Goal: Transaction & Acquisition: Book appointment/travel/reservation

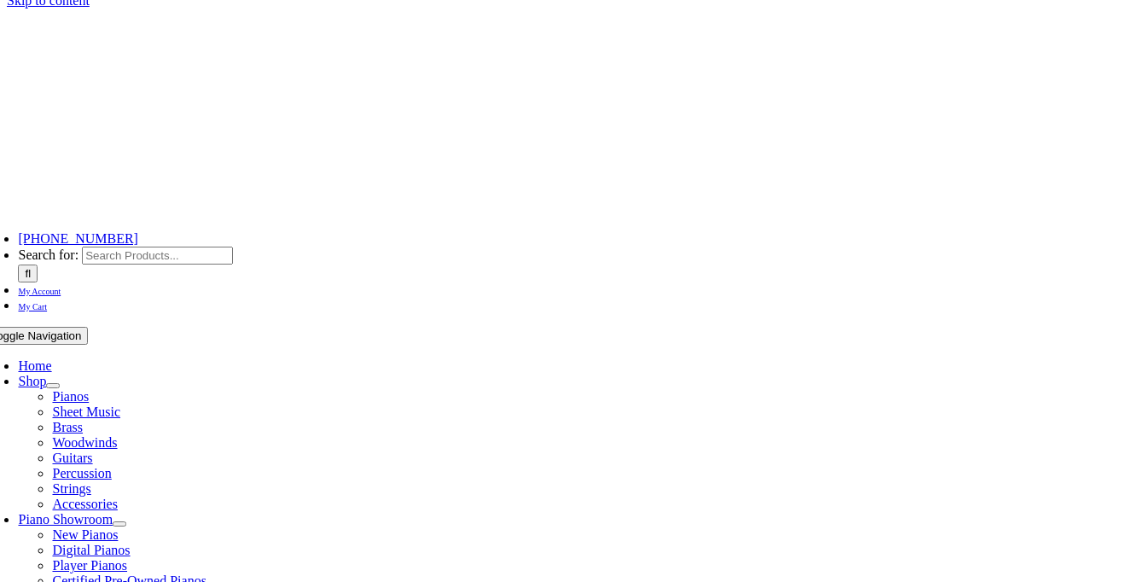
scroll to position [15, 0]
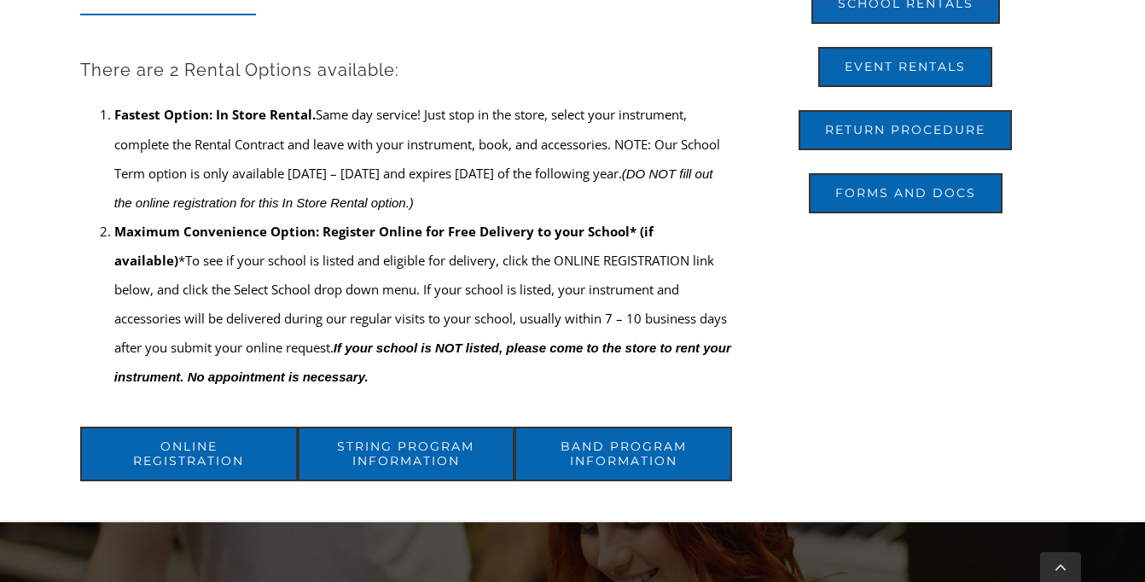
scroll to position [730, 0]
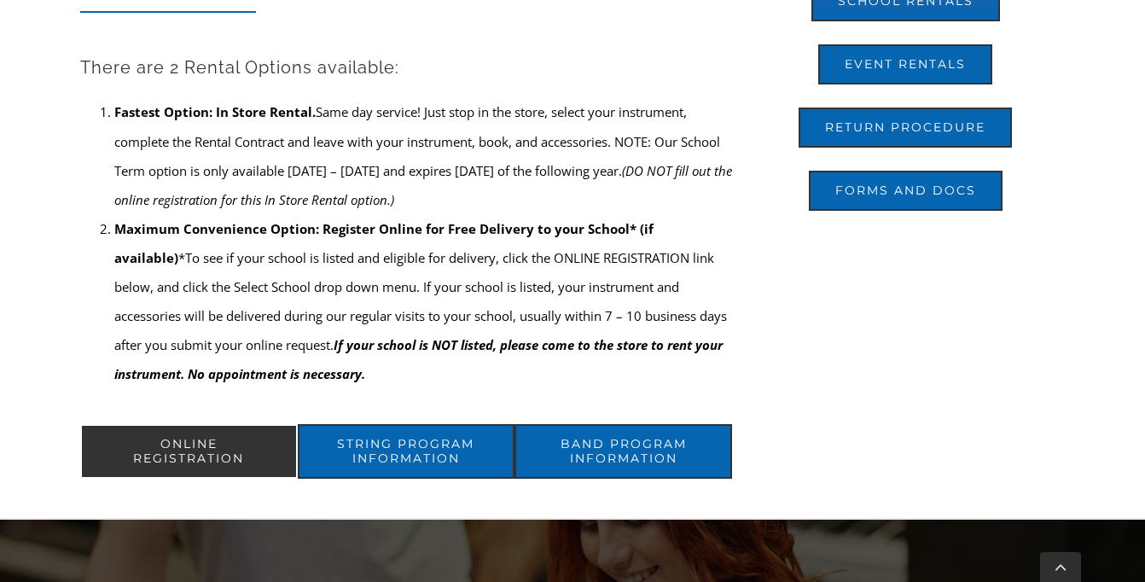
click at [189, 447] on span "ONLINE REGISTRATION" at bounding box center [189, 451] width 165 height 29
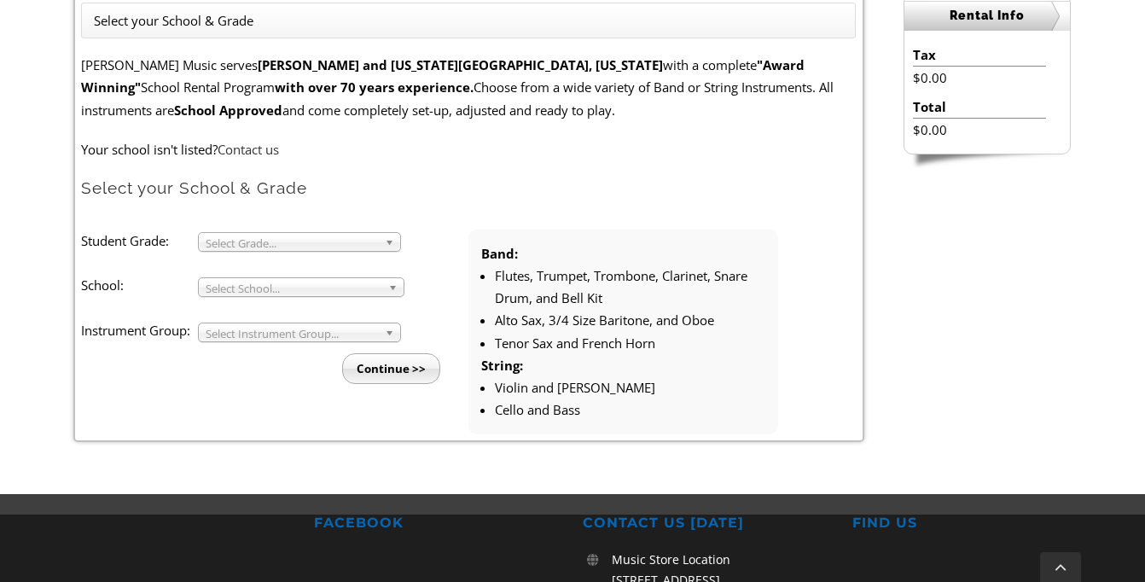
scroll to position [486, 0]
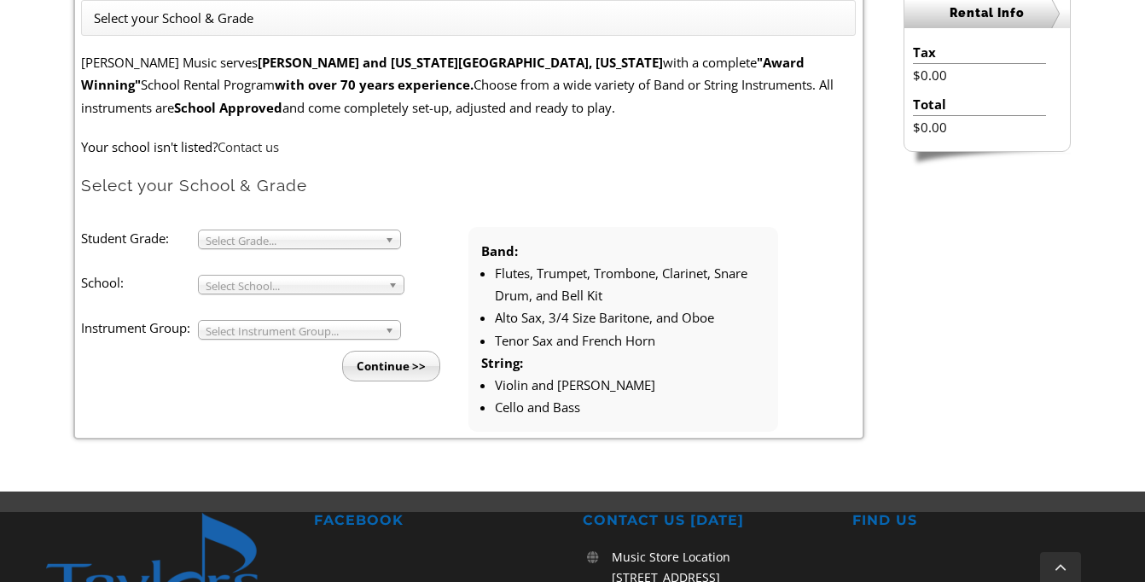
click at [306, 237] on span "Select Grade..." at bounding box center [292, 240] width 172 height 20
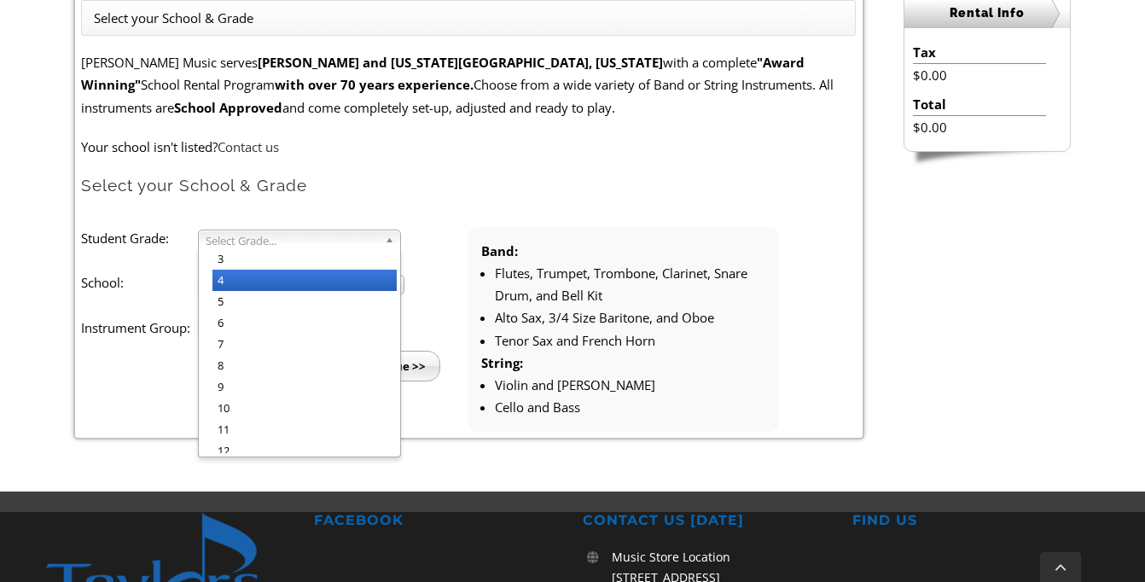
click at [271, 288] on li "4" at bounding box center [305, 280] width 184 height 21
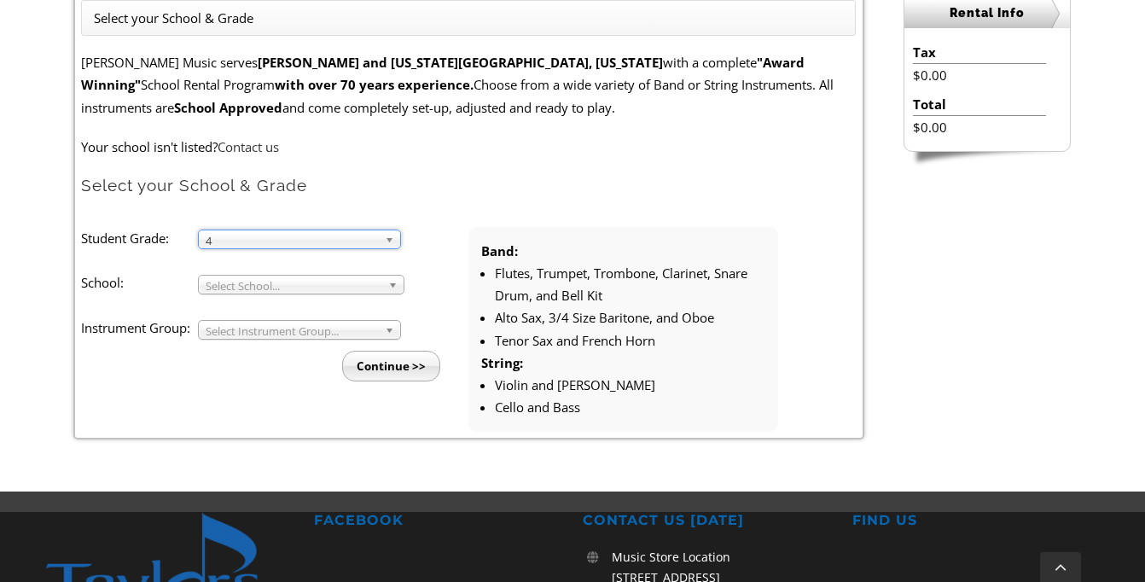
click at [259, 289] on span "Select School..." at bounding box center [294, 286] width 176 height 20
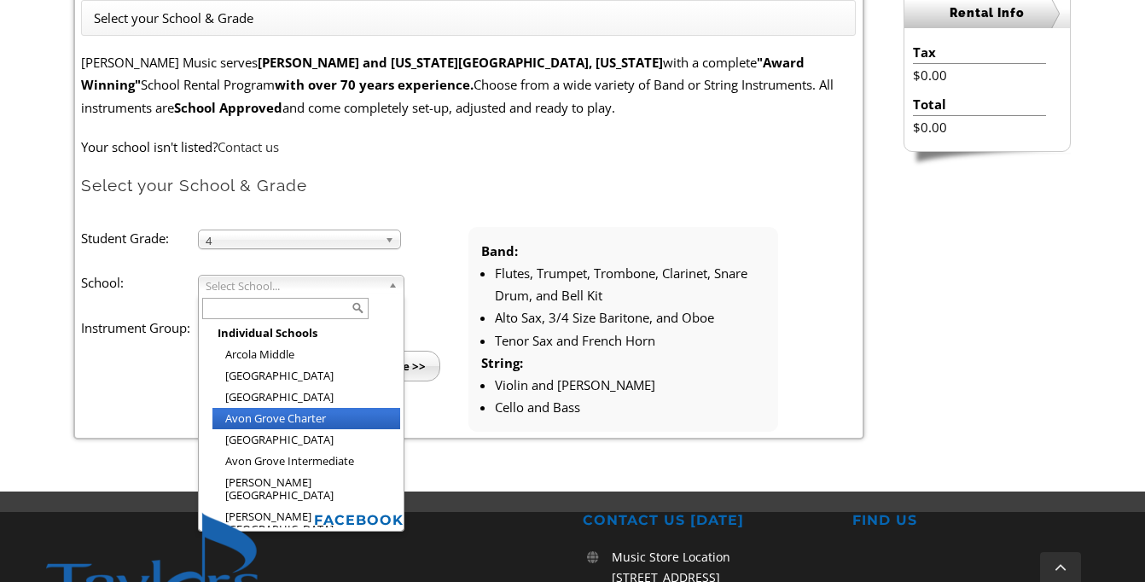
click at [259, 418] on li "Avon Grove Charter" at bounding box center [307, 418] width 188 height 21
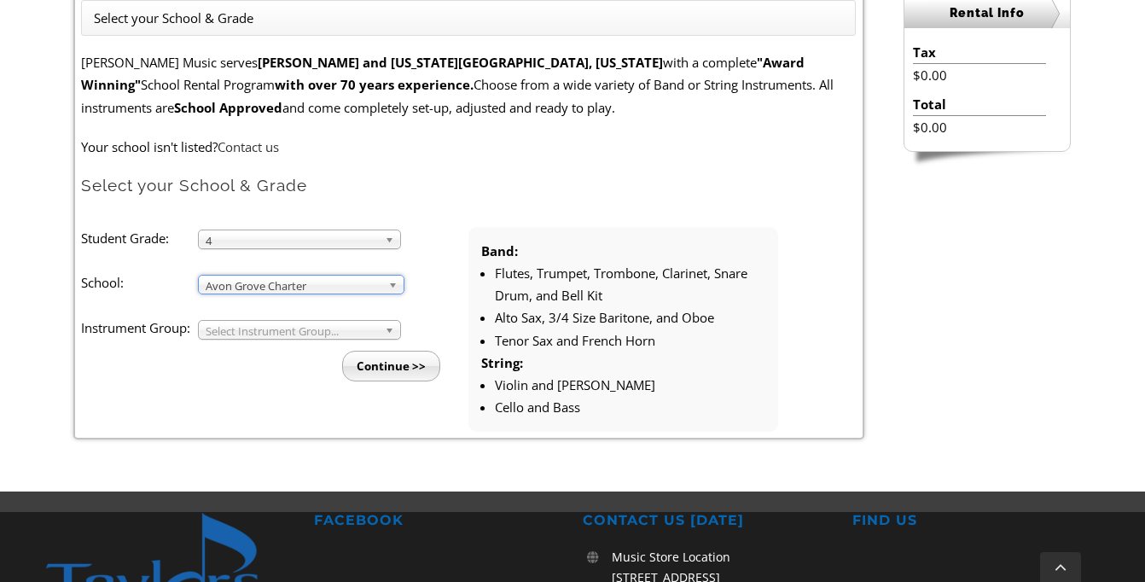
click at [235, 329] on span "Select Instrument Group..." at bounding box center [292, 331] width 172 height 20
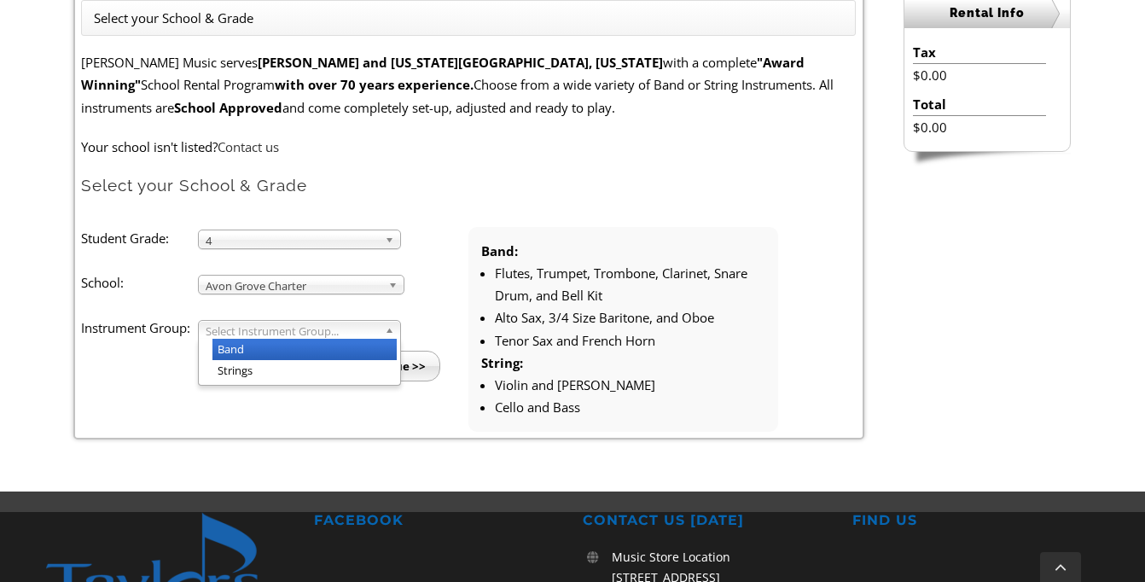
click at [236, 351] on li "Band" at bounding box center [305, 349] width 184 height 21
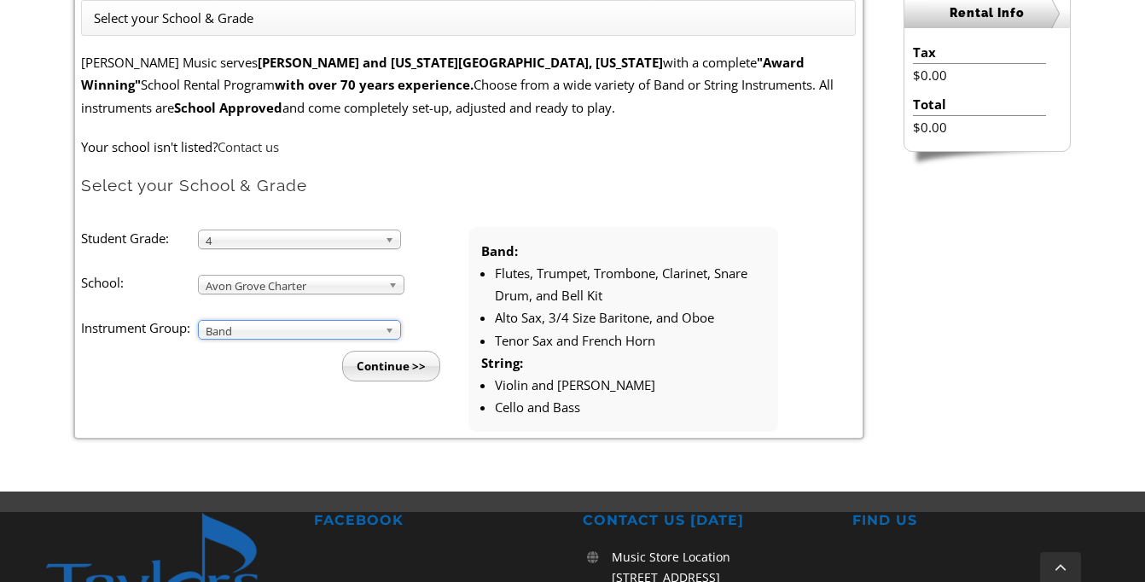
click at [374, 363] on input "Continue >>" at bounding box center [391, 366] width 98 height 31
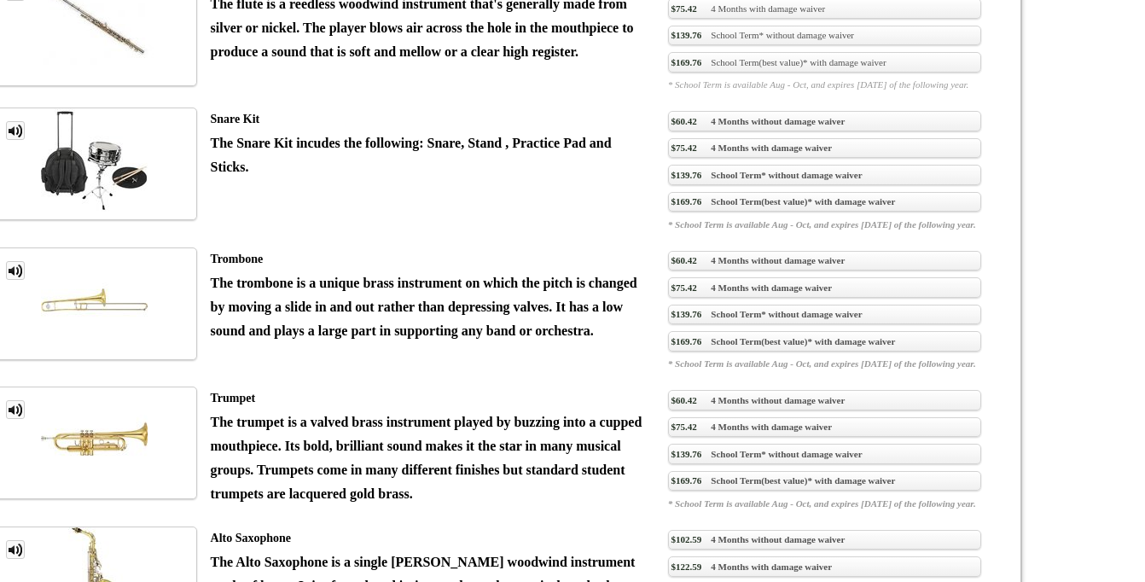
scroll to position [1759, 0]
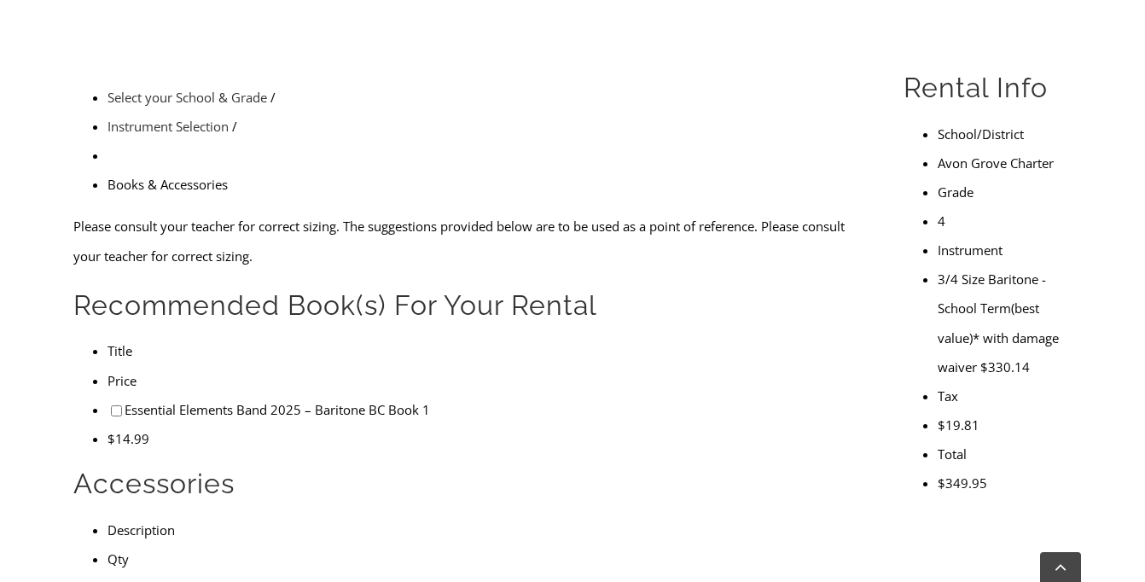
scroll to position [473, 0]
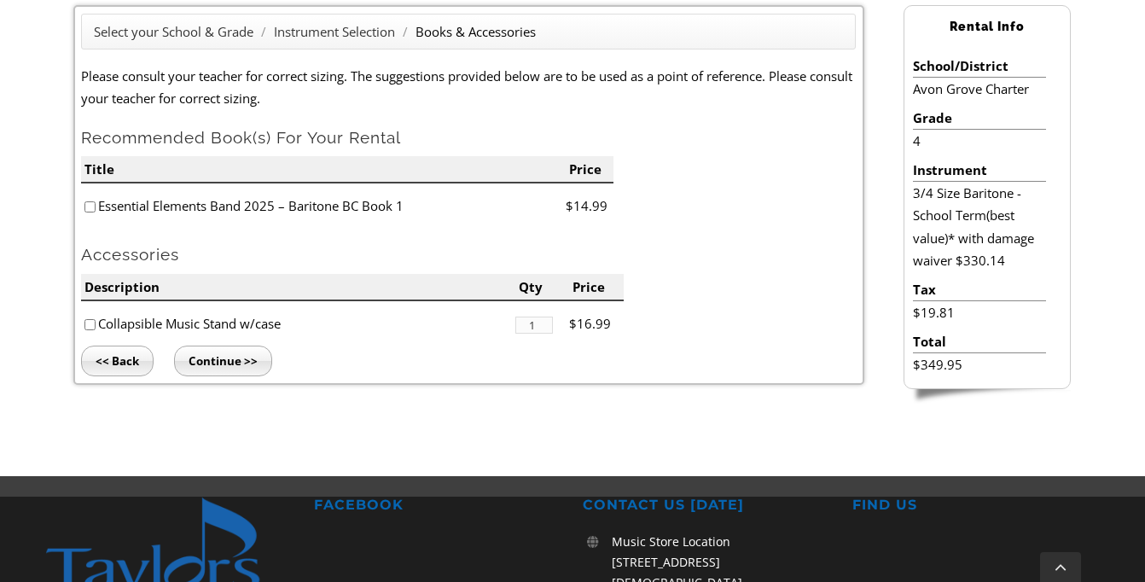
click at [92, 207] on input"] "checkbox" at bounding box center [89, 206] width 11 height 11
checkbox input"] "true"
click at [90, 323] on input"] "checkbox" at bounding box center [89, 324] width 11 height 11
checkbox input"] "true"
click at [241, 361] on input "Continue >>" at bounding box center [223, 361] width 98 height 31
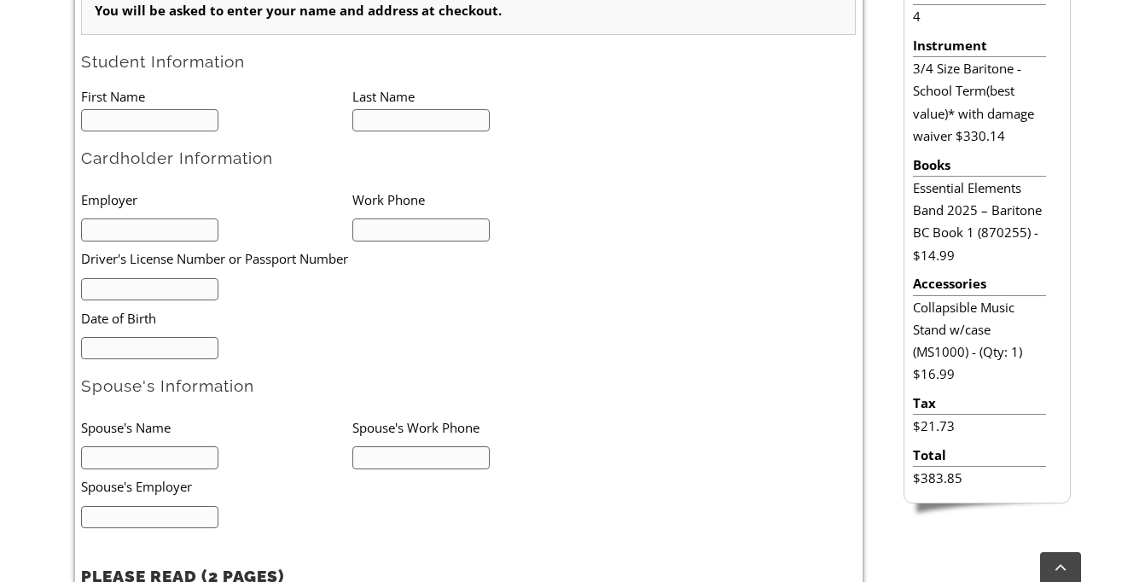
type input "1"
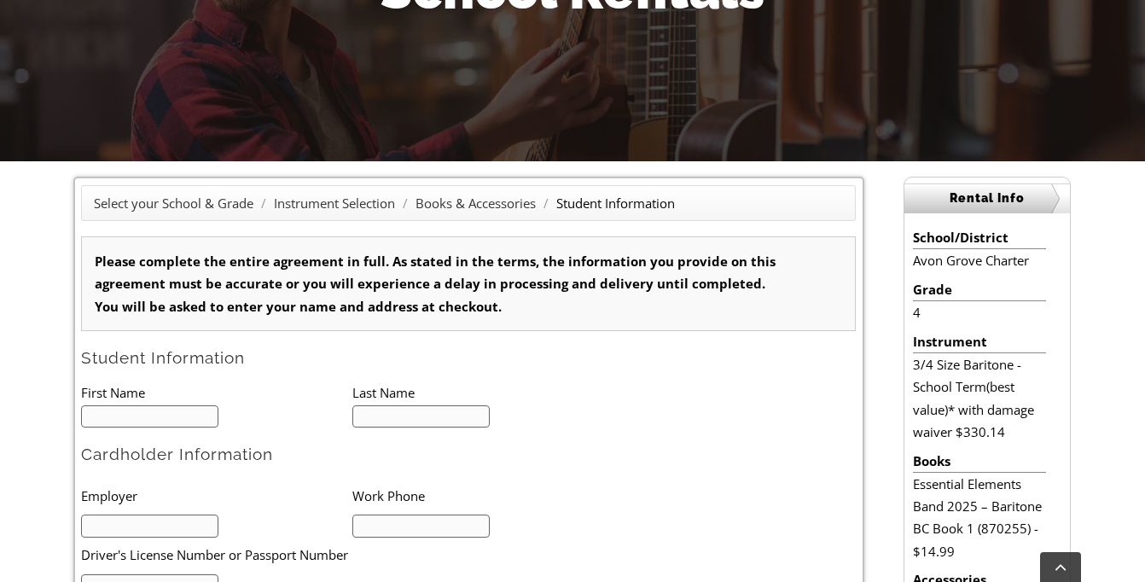
scroll to position [279, 0]
